Goal: Information Seeking & Learning: Learn about a topic

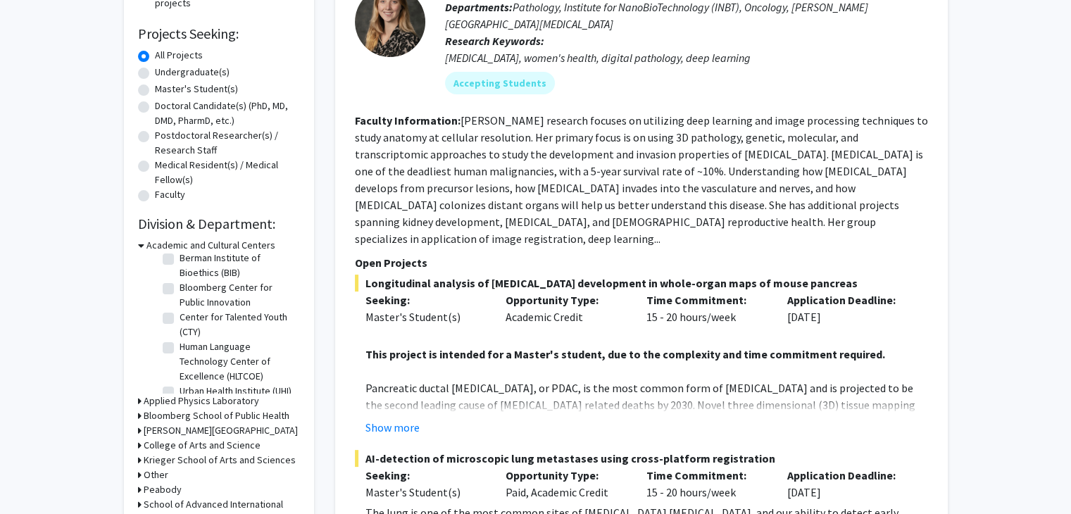
scroll to position [45, 0]
click at [214, 510] on h3 "School of Advanced International Studies" at bounding box center [222, 512] width 156 height 30
click at [214, 502] on h3 "School of Advanced International Studies" at bounding box center [222, 512] width 153 height 30
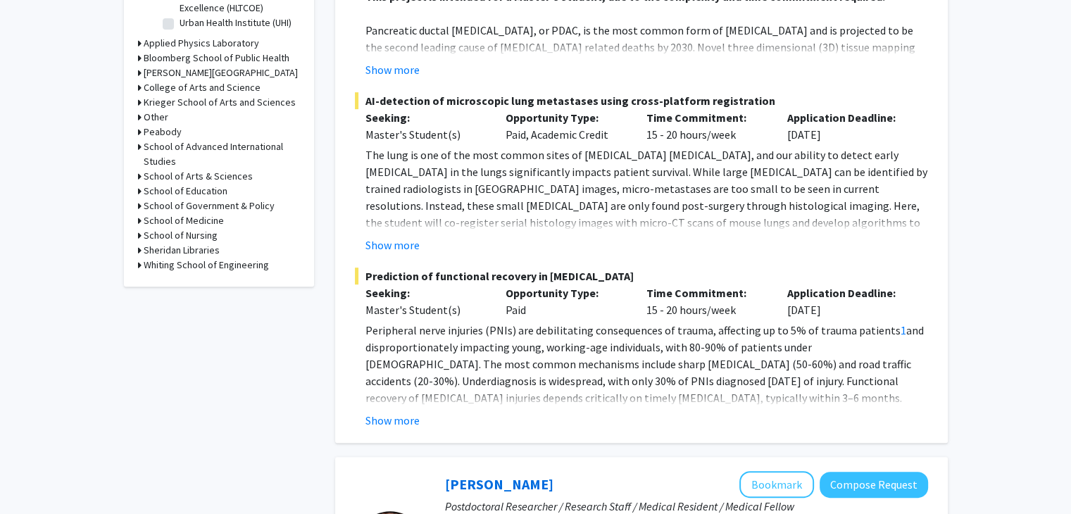
scroll to position [585, 0]
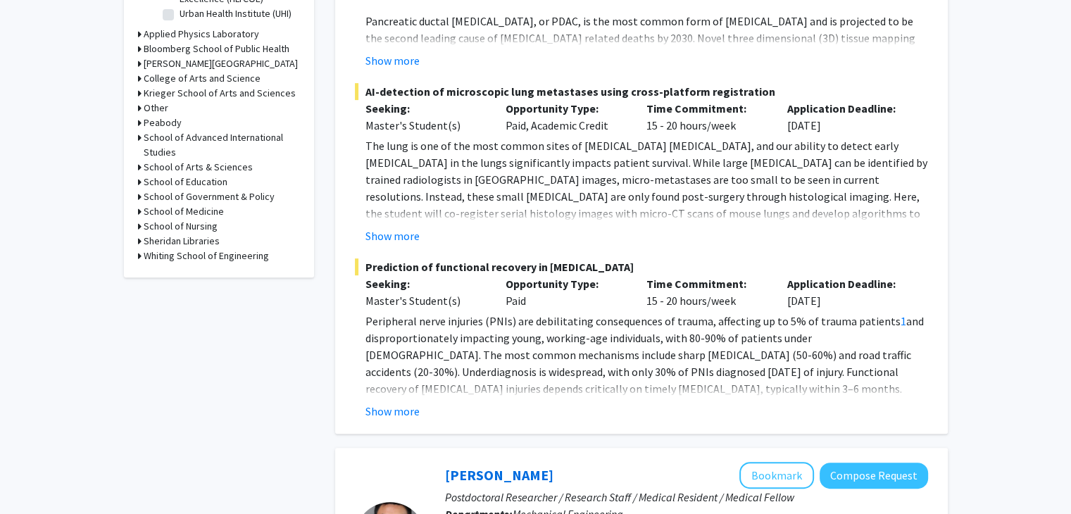
click at [151, 141] on h3 "School of Advanced International Studies" at bounding box center [222, 145] width 156 height 30
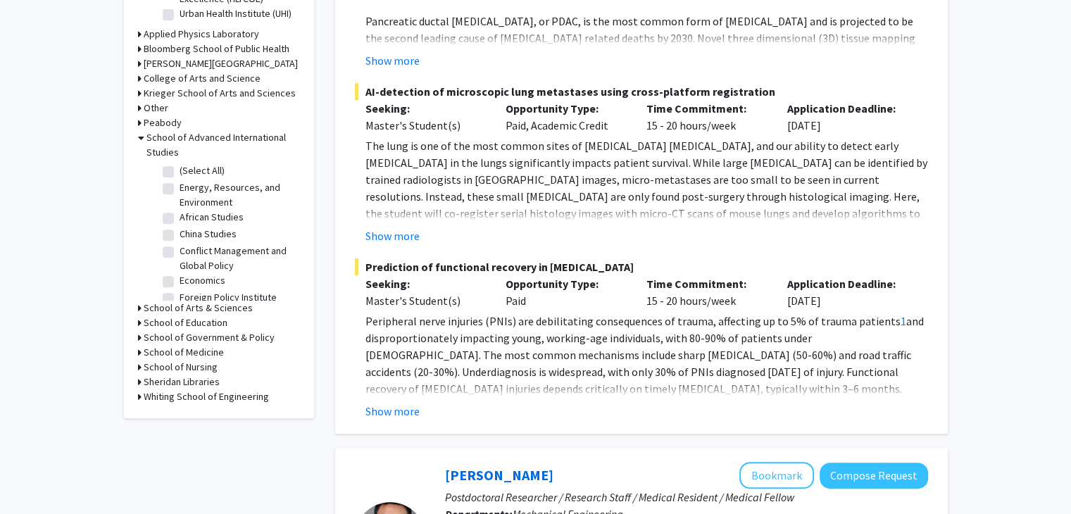
click at [179, 168] on label "(Select All)" at bounding box center [201, 170] width 45 height 15
click at [179, 168] on input "(Select All)" at bounding box center [183, 167] width 9 height 9
checkbox input "true"
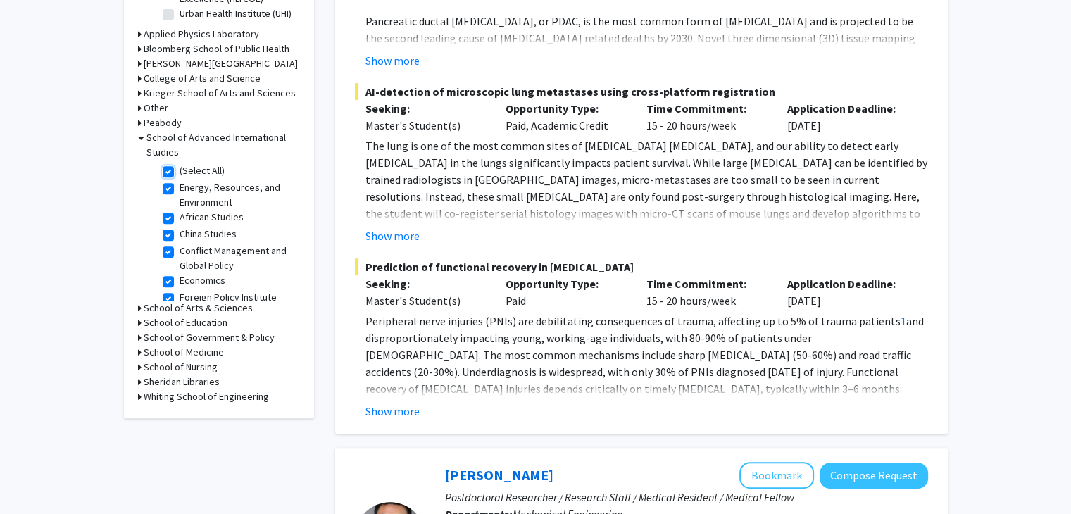
checkbox input "true"
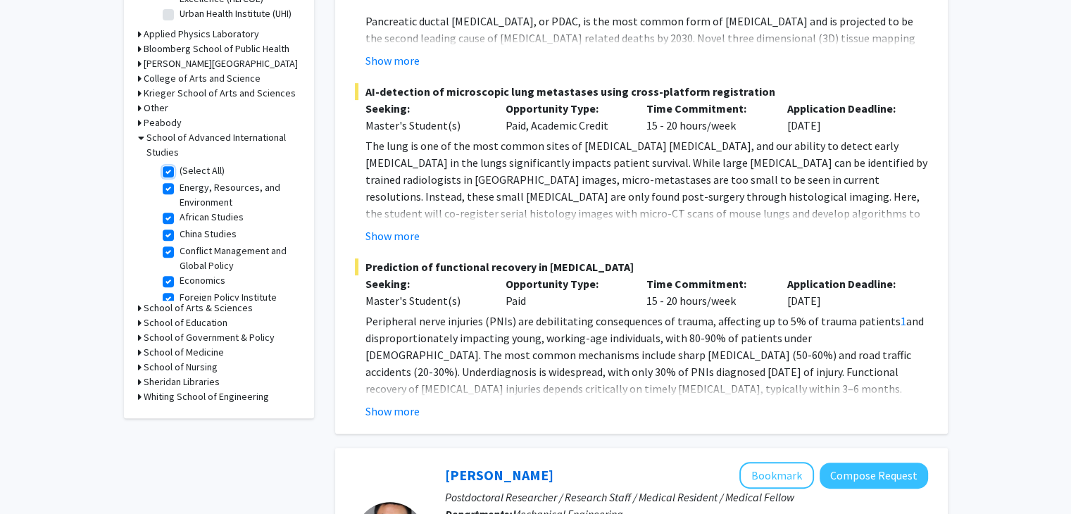
checkbox input "true"
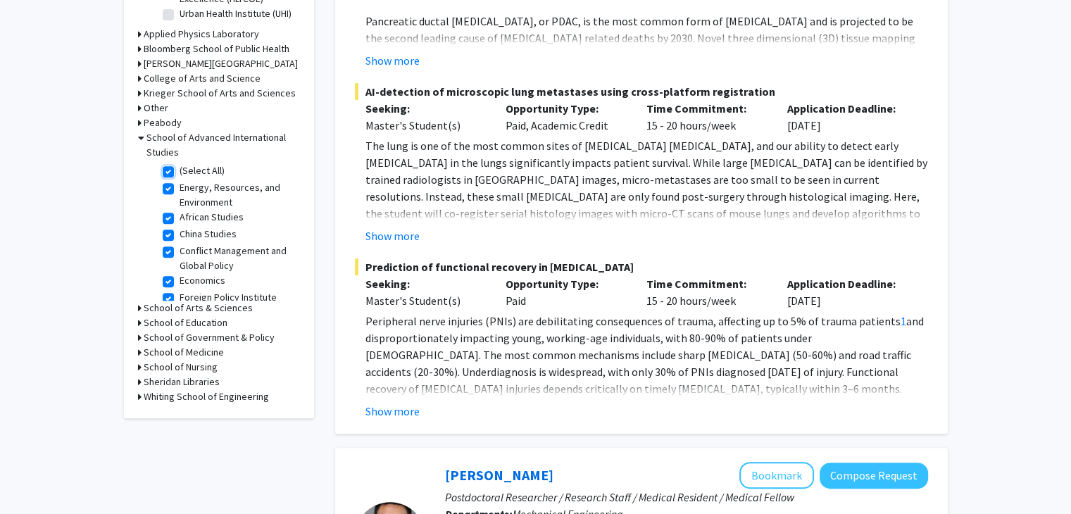
checkbox input "true"
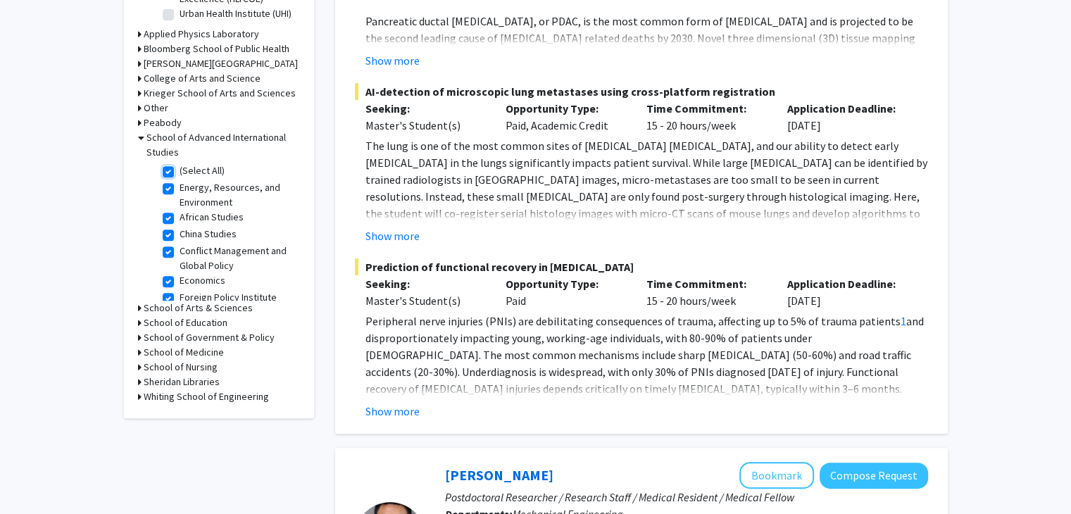
checkbox input "true"
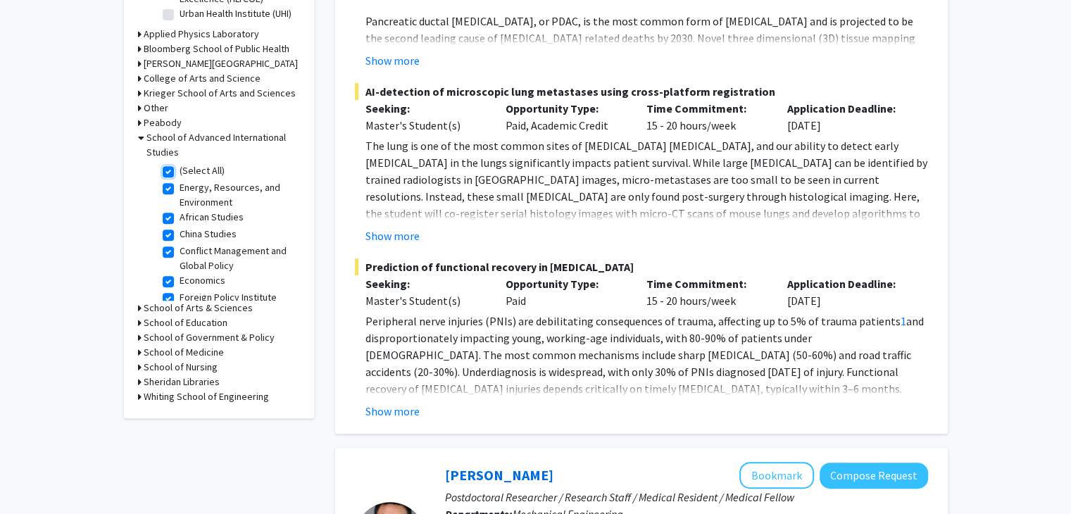
checkbox input "true"
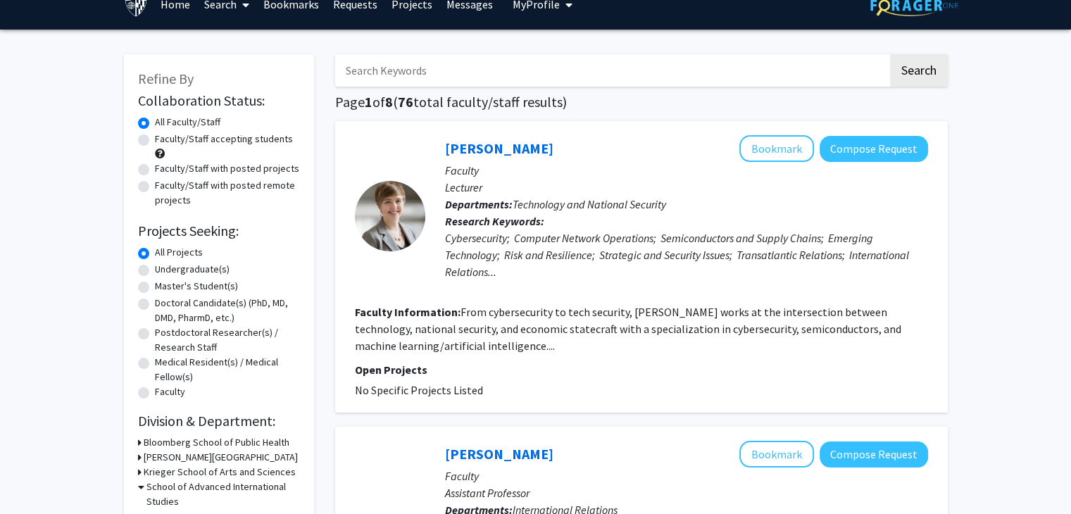
scroll to position [24, 0]
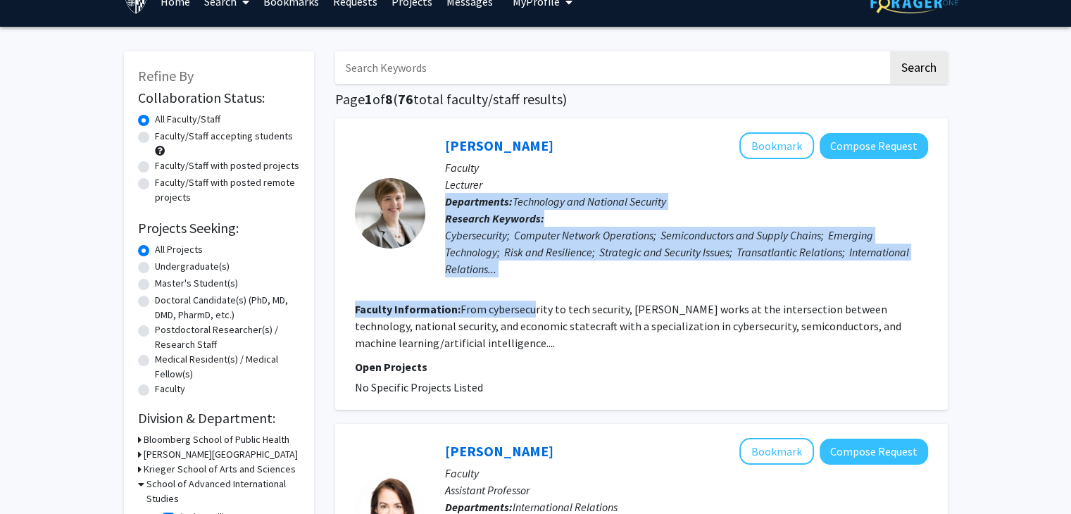
drag, startPoint x: 550, startPoint y: 190, endPoint x: 533, endPoint y: 313, distance: 124.3
click at [533, 313] on fg-search-faculty "[PERSON_NAME] Bookmark Compose Request Faculty Lecturer Departments: Technology…" at bounding box center [641, 263] width 573 height 263
click at [533, 313] on fg-read-more "From cybersecurity to tech security, [PERSON_NAME] works at the intersection be…" at bounding box center [628, 326] width 546 height 48
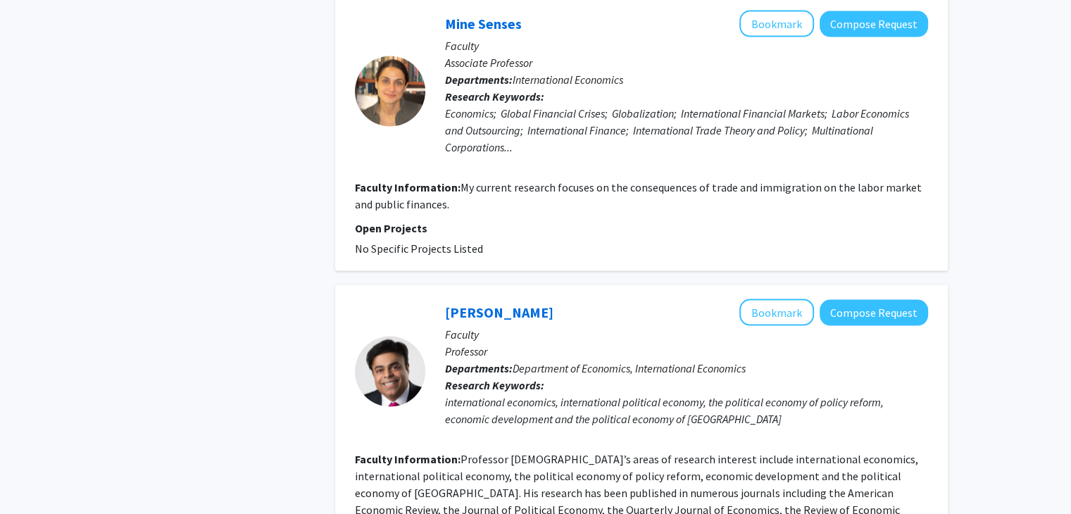
scroll to position [2954, 0]
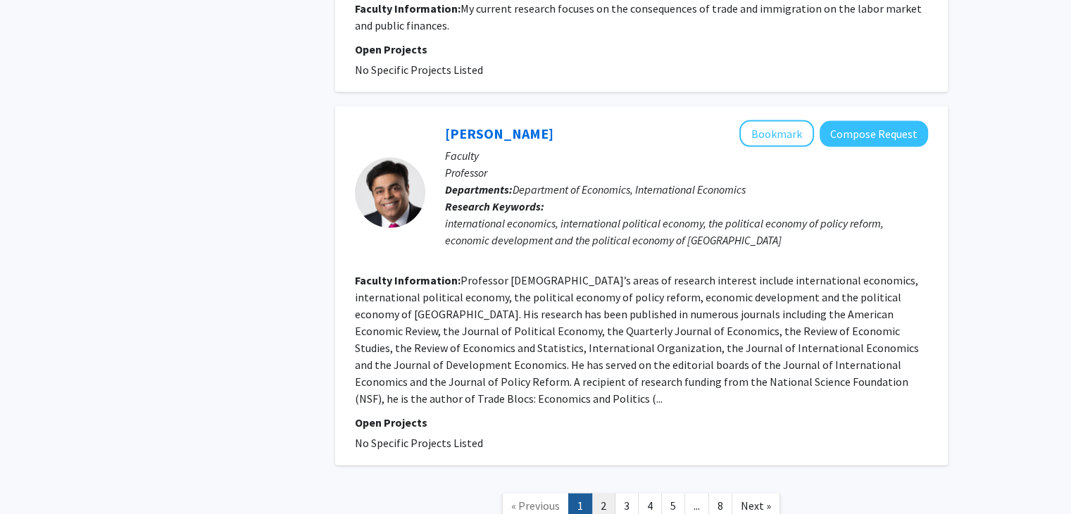
click at [604, 493] on link "2" at bounding box center [603, 505] width 24 height 25
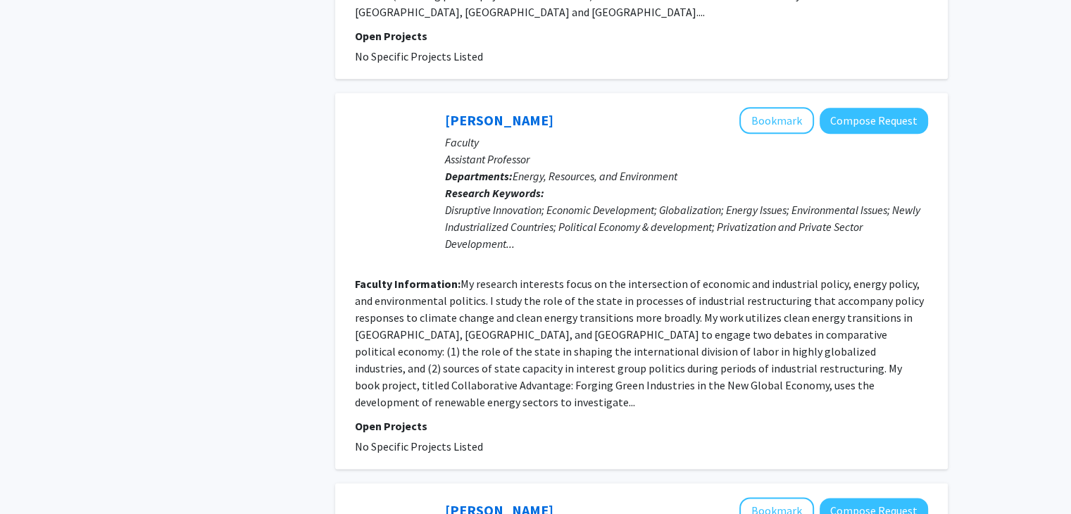
scroll to position [1562, 0]
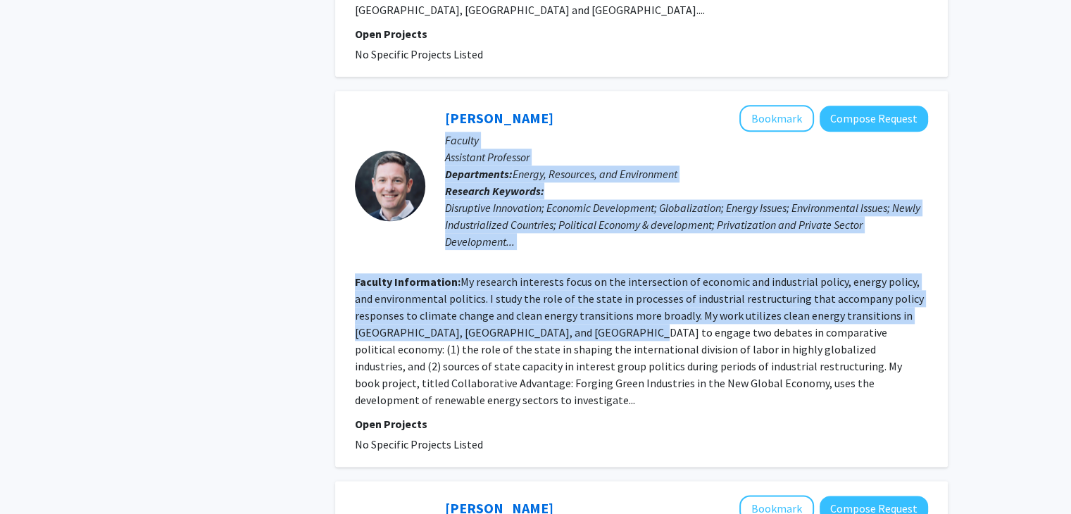
drag, startPoint x: 586, startPoint y: 94, endPoint x: 584, endPoint y: 303, distance: 209.8
click at [584, 303] on fg-search-faculty "[PERSON_NAME] Bookmark Compose Request Faculty Assistant Professor Departments:…" at bounding box center [641, 279] width 573 height 348
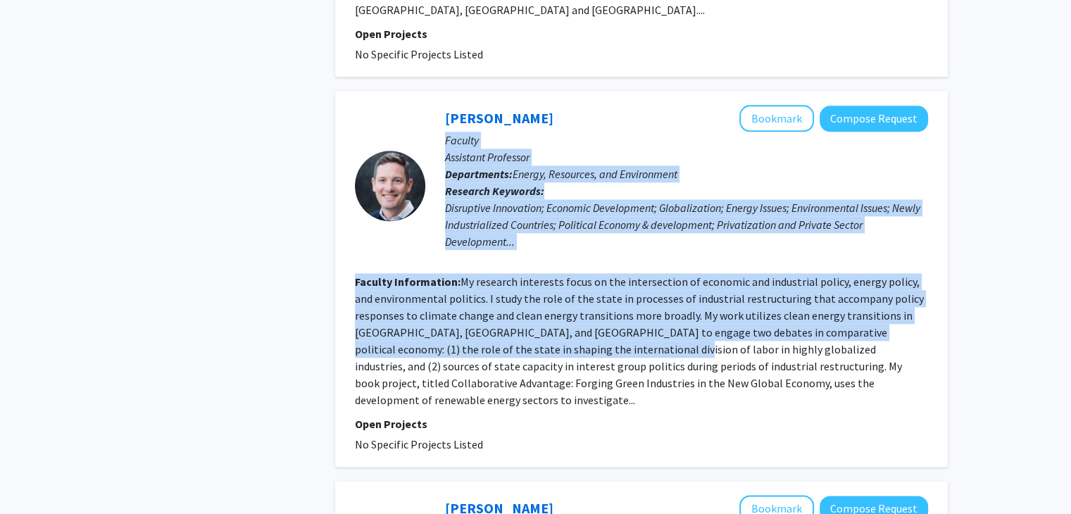
click at [584, 303] on section "Faculty Information: My research interests focus on the intersection of economi…" at bounding box center [641, 340] width 573 height 135
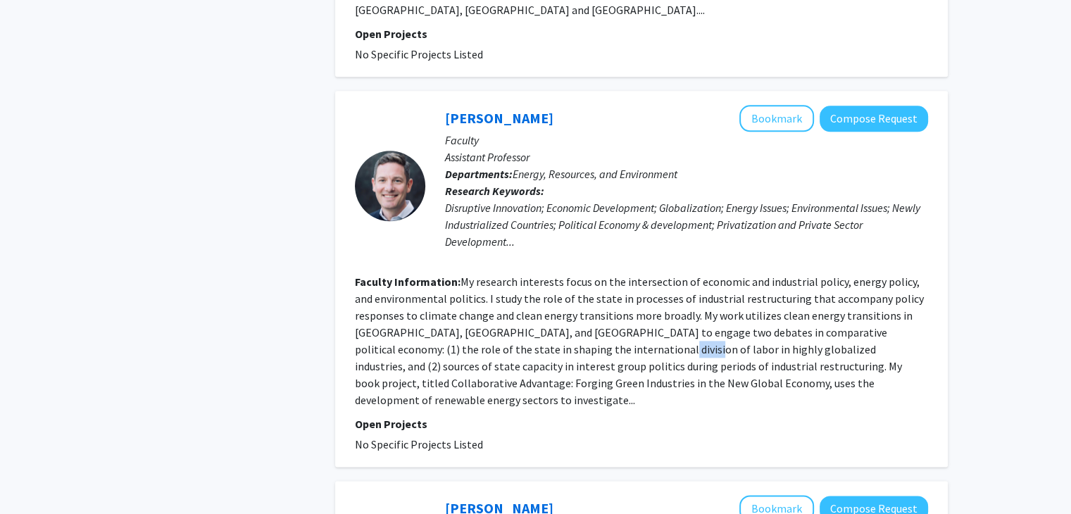
click at [584, 303] on section "Faculty Information: My research interests focus on the intersection of economi…" at bounding box center [641, 340] width 573 height 135
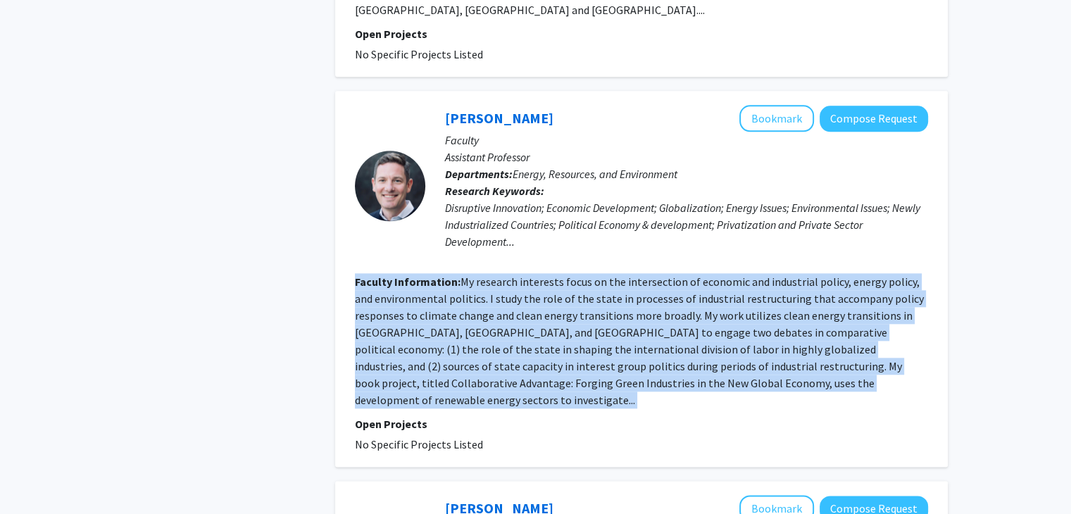
click at [584, 303] on section "Faculty Information: My research interests focus on the intersection of economi…" at bounding box center [641, 340] width 573 height 135
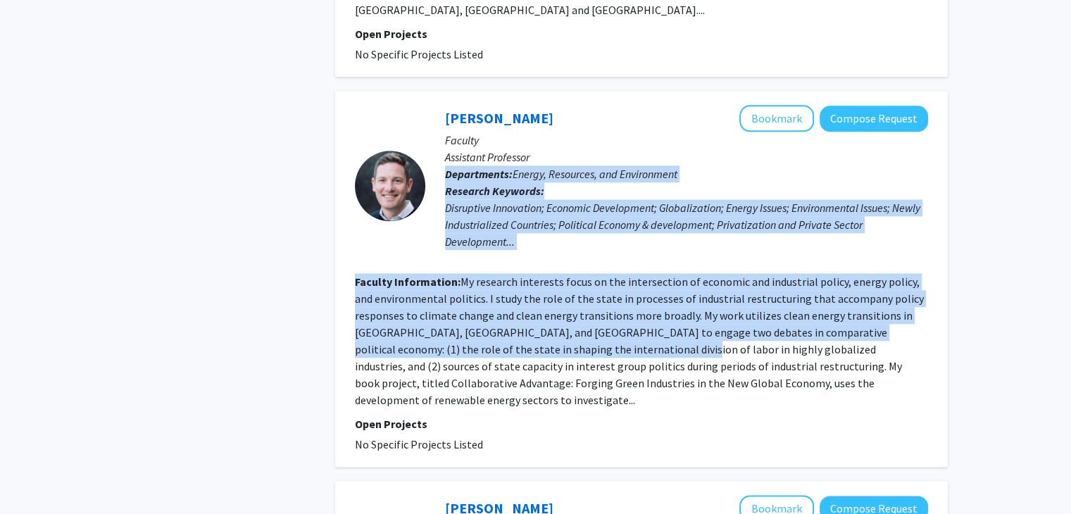
drag, startPoint x: 584, startPoint y: 303, endPoint x: 598, endPoint y: 118, distance: 186.4
click at [598, 118] on fg-search-faculty "[PERSON_NAME] Bookmark Compose Request Faculty Assistant Professor Departments:…" at bounding box center [641, 279] width 573 height 348
click at [598, 149] on p "Assistant Professor" at bounding box center [686, 157] width 483 height 17
drag, startPoint x: 598, startPoint y: 118, endPoint x: 624, endPoint y: 319, distance: 203.1
click at [624, 319] on fg-search-faculty "[PERSON_NAME] Bookmark Compose Request Faculty Assistant Professor Departments:…" at bounding box center [641, 279] width 573 height 348
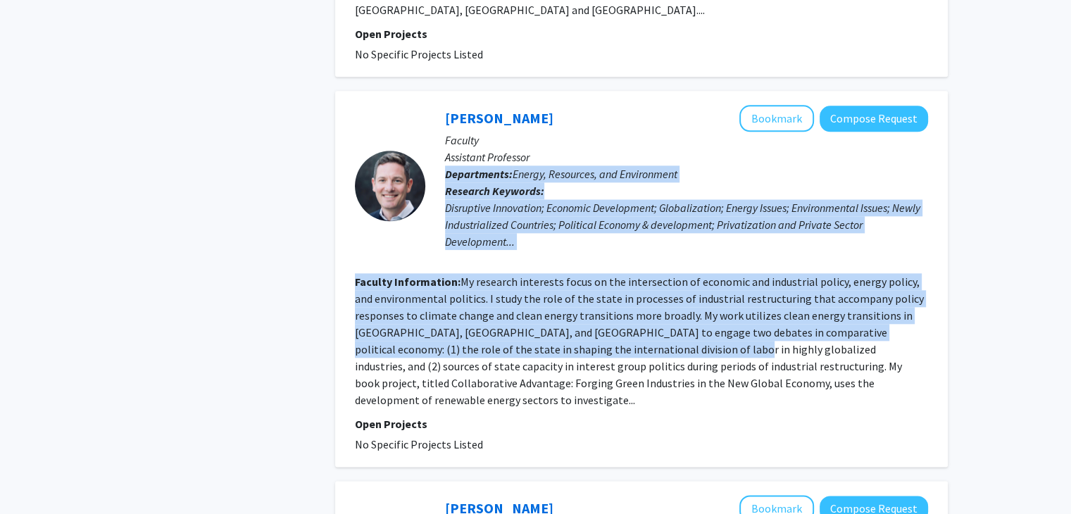
click at [624, 319] on section "Faculty Information: My research interests focus on the intersection of economi…" at bounding box center [641, 340] width 573 height 135
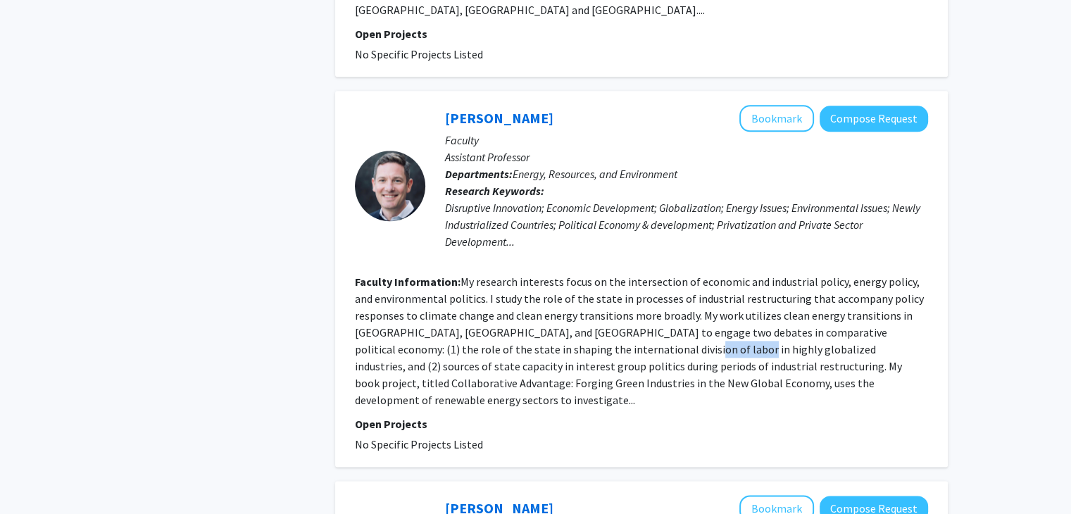
click at [624, 319] on section "Faculty Information: My research interests focus on the intersection of economi…" at bounding box center [641, 340] width 573 height 135
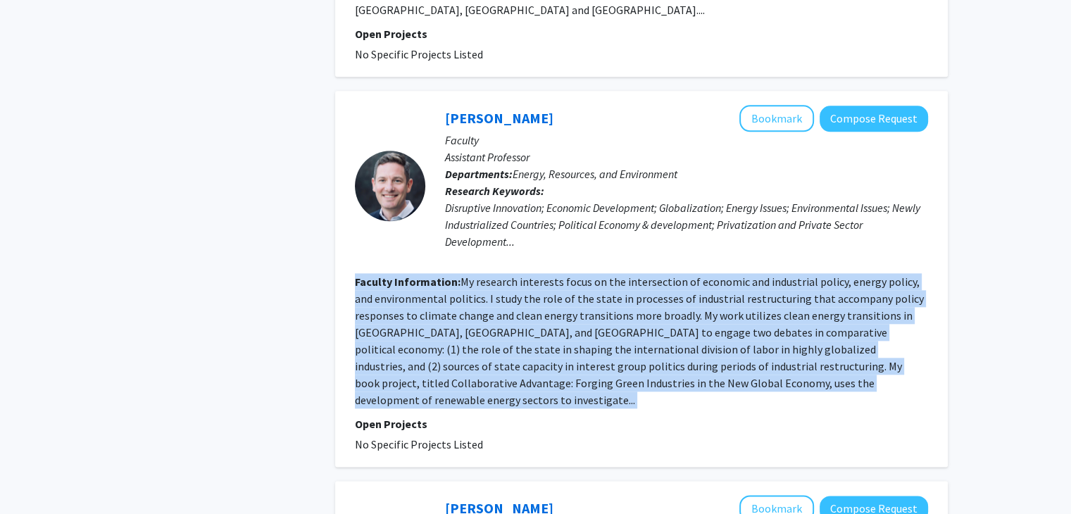
click at [624, 319] on section "Faculty Information: My research interests focus on the intersection of economi…" at bounding box center [641, 340] width 573 height 135
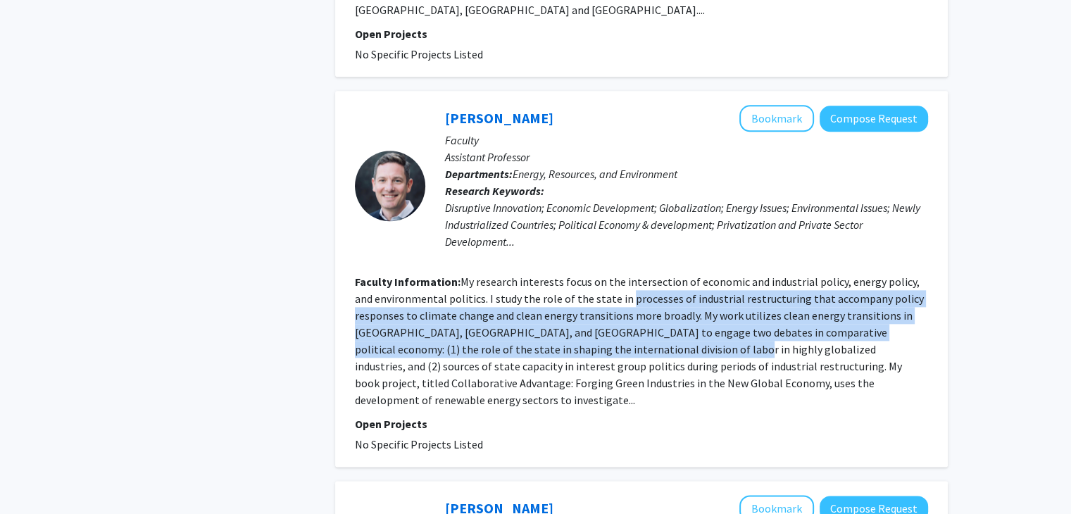
drag, startPoint x: 624, startPoint y: 319, endPoint x: 620, endPoint y: 257, distance: 62.1
click at [620, 273] on section "Faculty Information: My research interests focus on the intersection of economi…" at bounding box center [641, 340] width 573 height 135
click at [620, 275] on fg-read-more "My research interests focus on the intersection of economic and industrial poli…" at bounding box center [639, 341] width 569 height 132
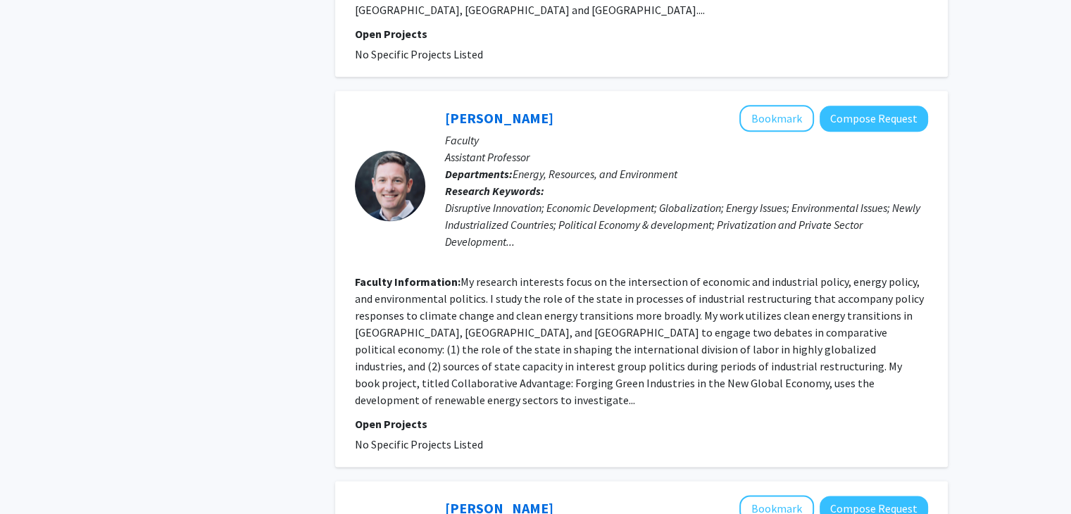
click at [620, 275] on fg-read-more "My research interests focus on the intersection of economic and industrial poli…" at bounding box center [639, 341] width 569 height 132
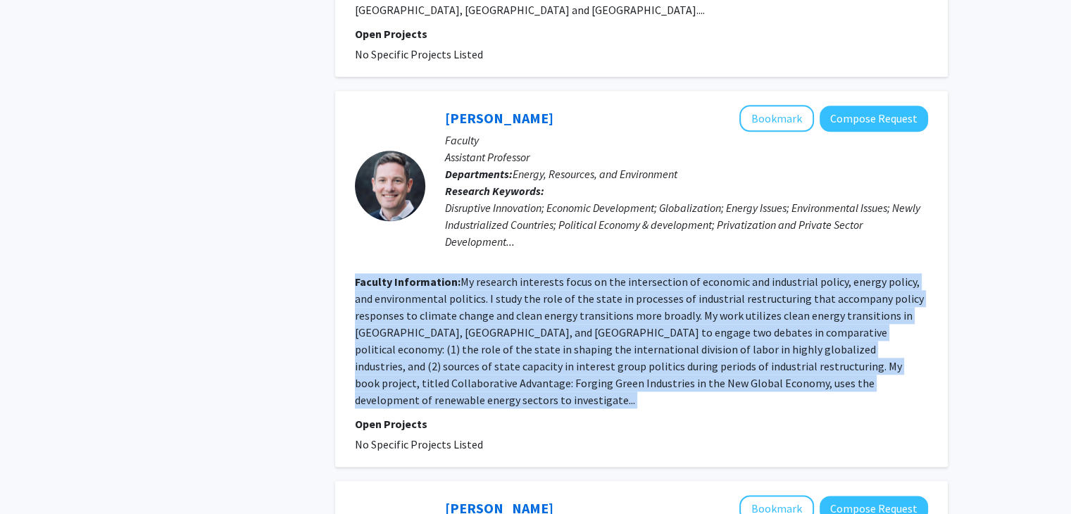
click at [620, 275] on fg-read-more "My research interests focus on the intersection of economic and industrial poli…" at bounding box center [639, 341] width 569 height 132
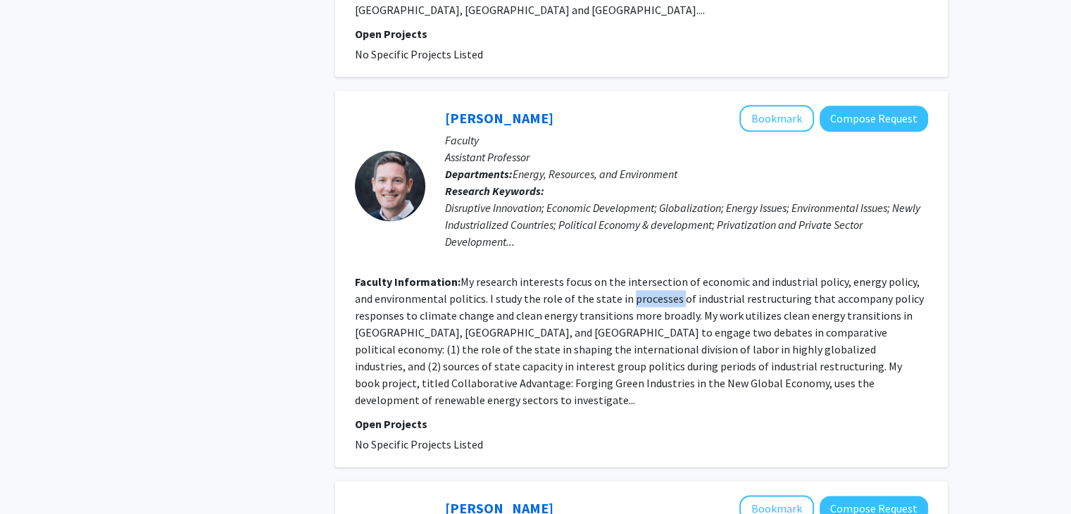
click at [620, 275] on fg-read-more "My research interests focus on the intersection of economic and industrial poli…" at bounding box center [639, 341] width 569 height 132
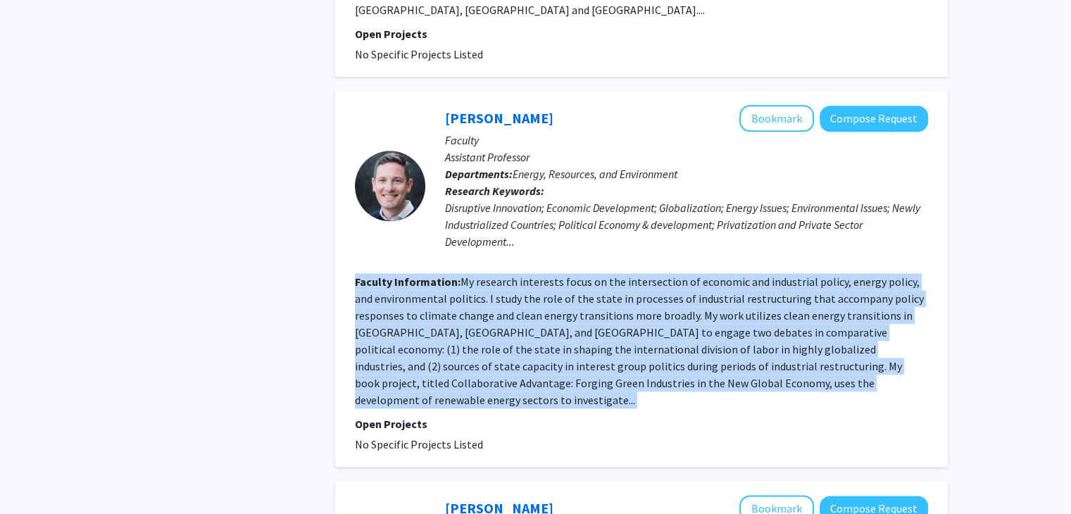
click at [620, 275] on fg-read-more "My research interests focus on the intersection of economic and industrial poli…" at bounding box center [639, 341] width 569 height 132
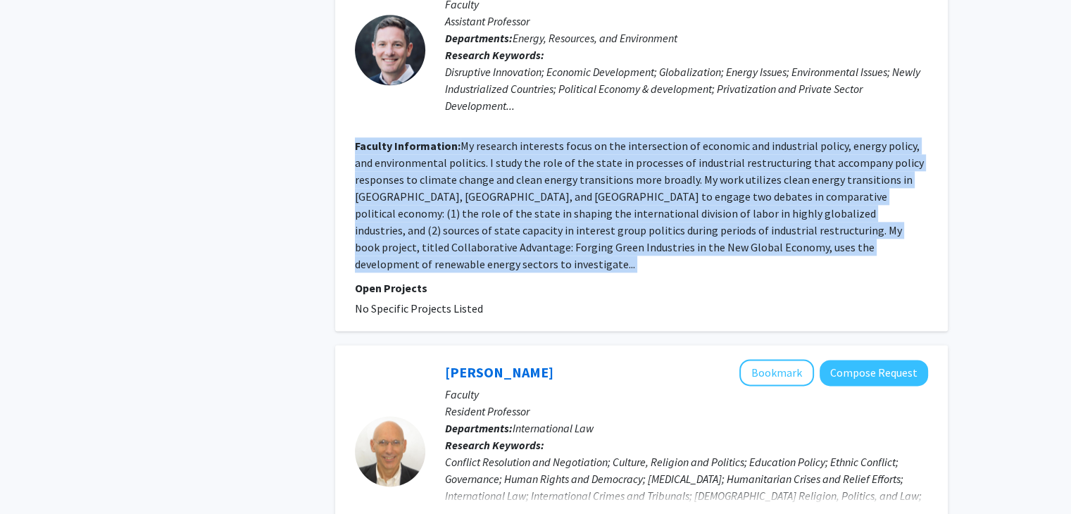
scroll to position [1698, 0]
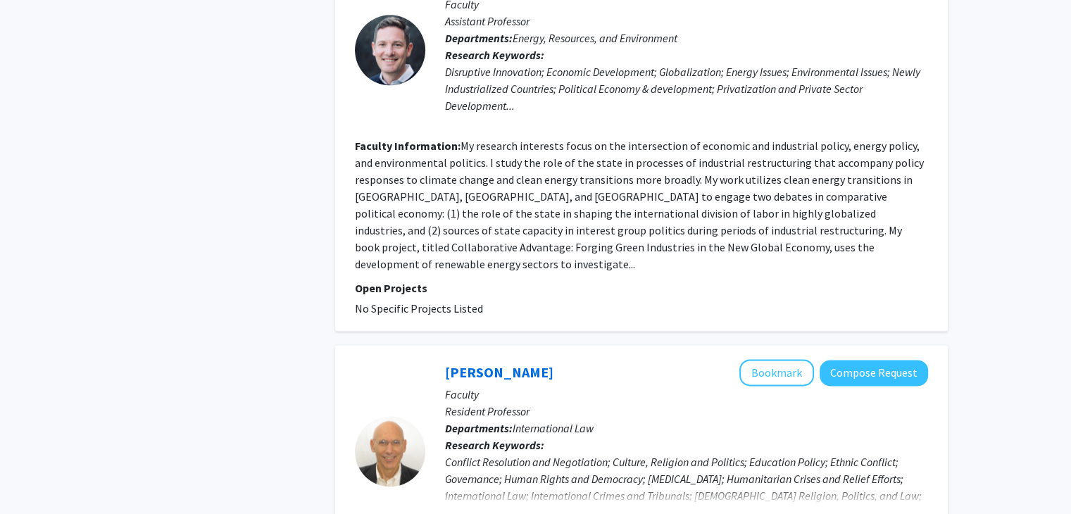
click at [620, 300] on fg-project-list "No Specific Projects Listed" at bounding box center [641, 308] width 573 height 17
click at [622, 187] on fg-read-more "My research interests focus on the intersection of economic and industrial poli…" at bounding box center [639, 205] width 569 height 132
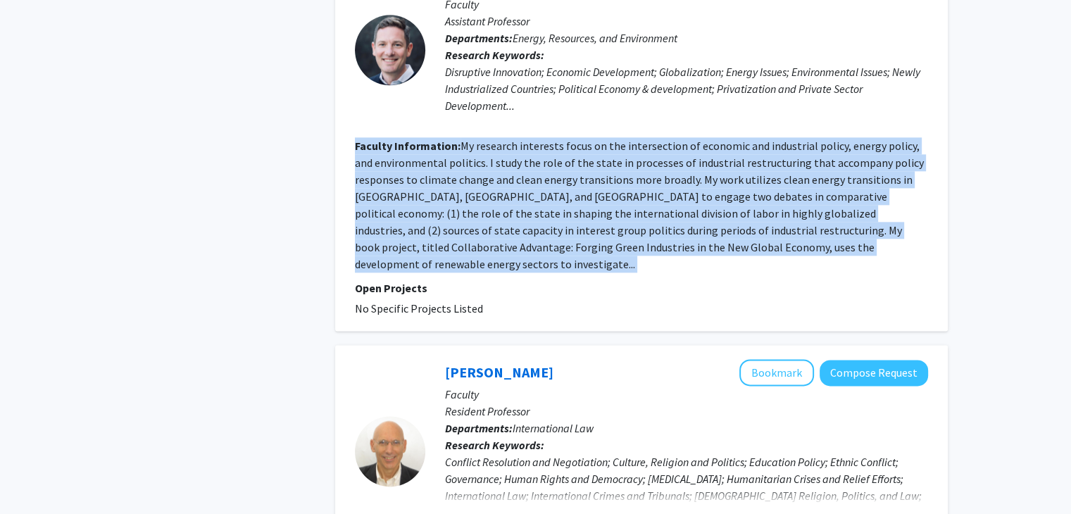
click at [622, 187] on fg-read-more "My research interests focus on the intersection of economic and industrial poli…" at bounding box center [639, 205] width 569 height 132
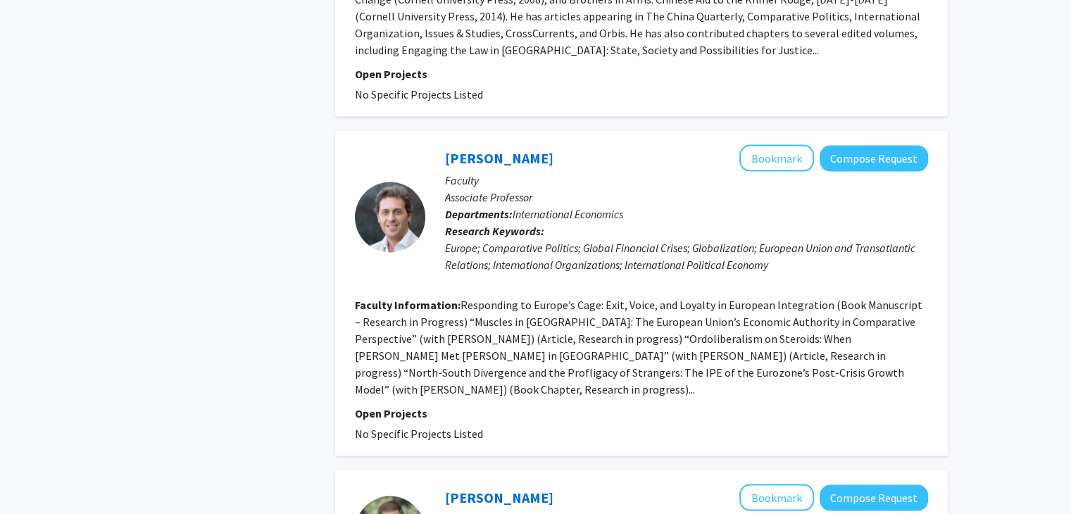
scroll to position [2696, 0]
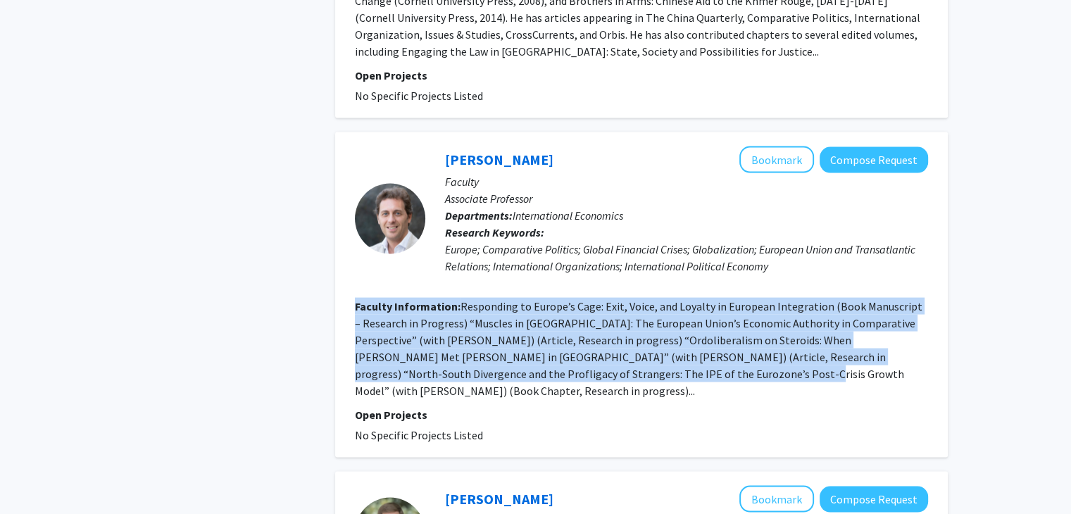
drag, startPoint x: 532, startPoint y: 168, endPoint x: 532, endPoint y: 270, distance: 102.1
click at [532, 270] on fg-search-faculty "[PERSON_NAME] Bookmark Compose Request Faculty Associate Professor Departments:…" at bounding box center [641, 294] width 573 height 297
click at [532, 299] on fg-read-more "Responding to Europe’s Cage: Exit, Voice, and Loyalty in European Integration (…" at bounding box center [638, 348] width 567 height 99
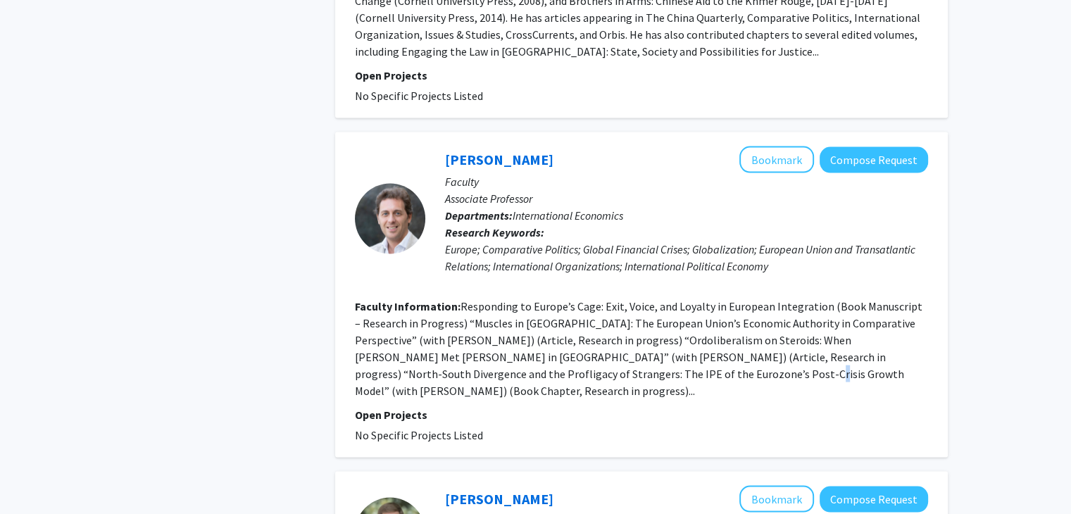
click at [532, 299] on fg-read-more "Responding to Europe’s Cage: Exit, Voice, and Loyalty in European Integration (…" at bounding box center [638, 348] width 567 height 99
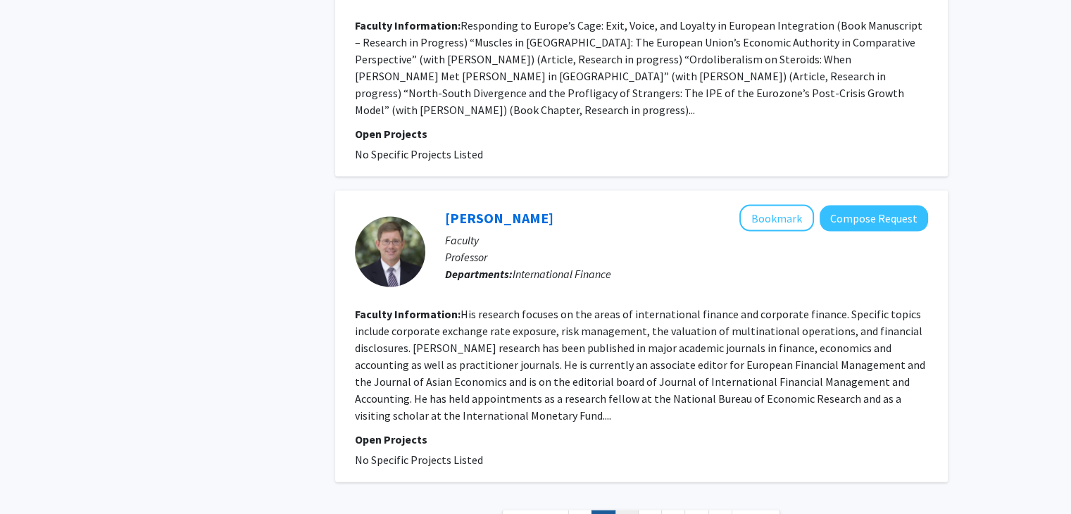
click at [620, 510] on link "3" at bounding box center [626, 522] width 24 height 25
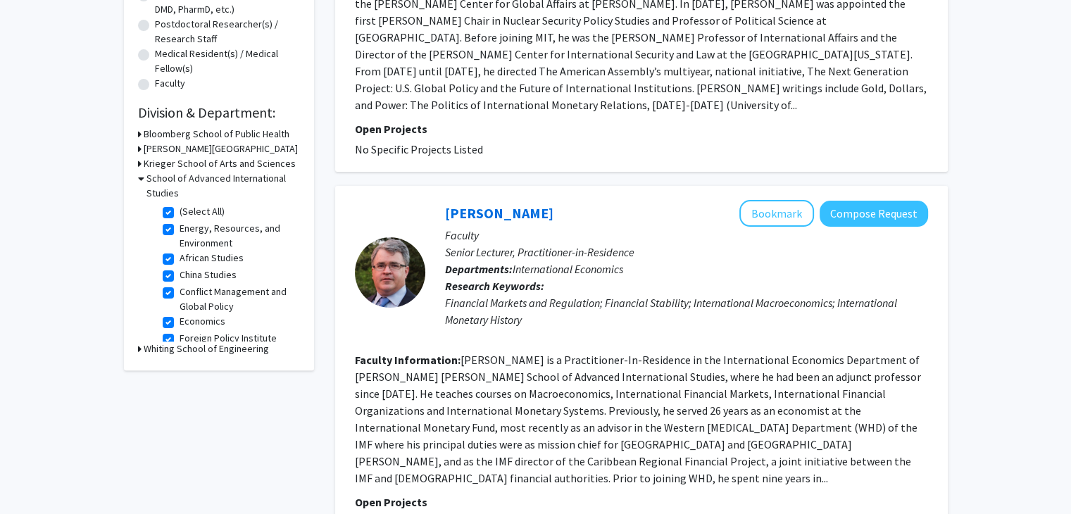
scroll to position [366, 0]
